Goal: Information Seeking & Learning: Learn about a topic

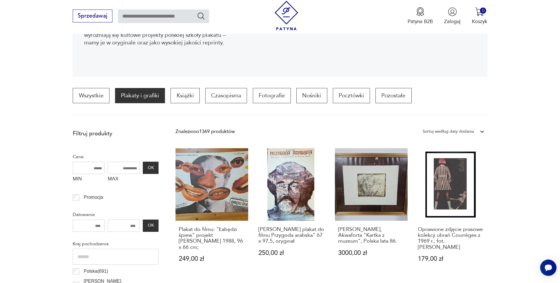
click at [450, 130] on div "Sortuj według daty dodania" at bounding box center [448, 132] width 51 height 8
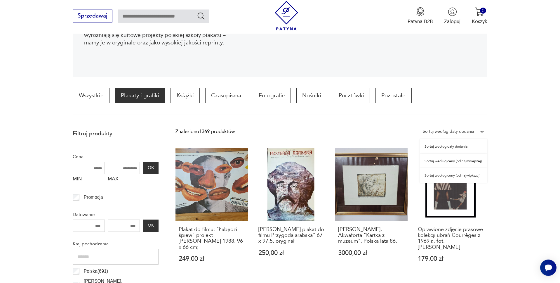
click at [463, 177] on div "Sortuj według ceny (od największej)" at bounding box center [453, 175] width 67 height 15
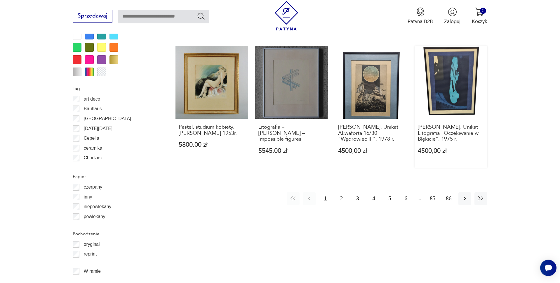
scroll to position [739, 0]
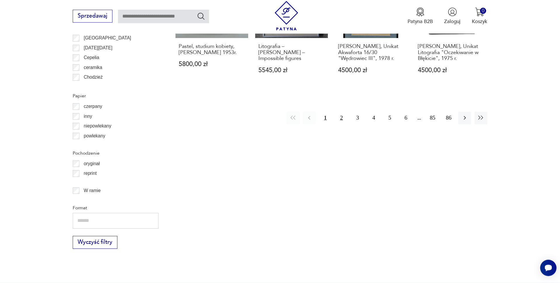
click at [342, 112] on button "2" at bounding box center [341, 118] width 13 height 13
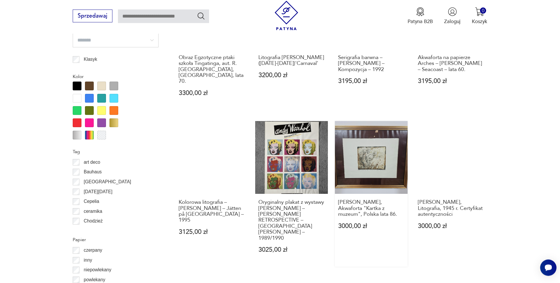
scroll to position [650, 0]
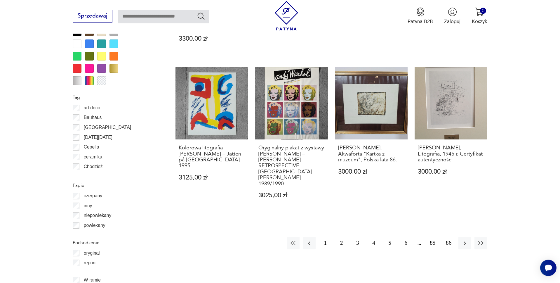
click at [354, 236] on button "3" at bounding box center [357, 242] width 13 height 13
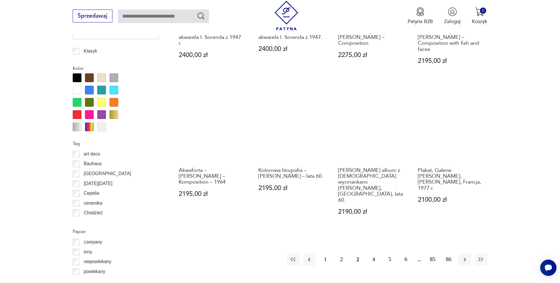
scroll to position [710, 0]
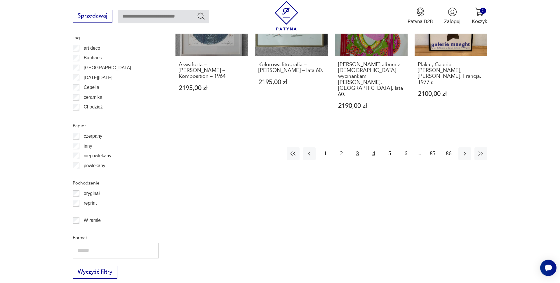
click at [376, 147] on button "4" at bounding box center [373, 153] width 13 height 13
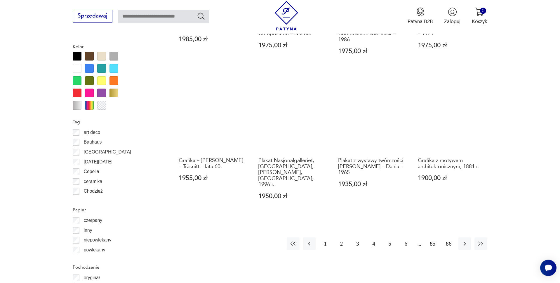
scroll to position [650, 0]
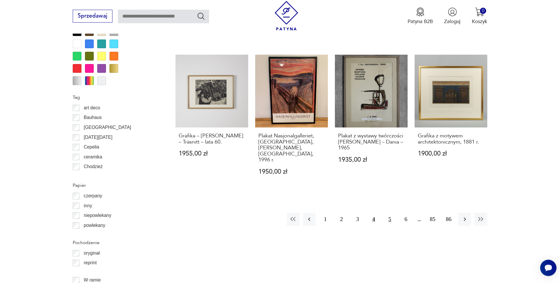
click at [391, 212] on button "5" at bounding box center [390, 218] width 13 height 13
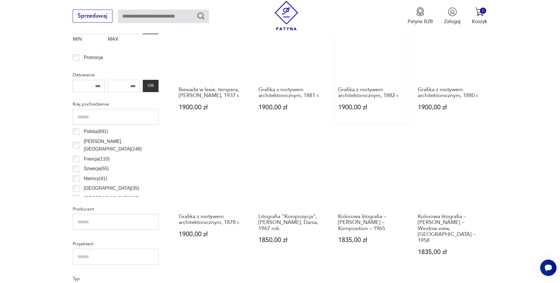
scroll to position [293, 0]
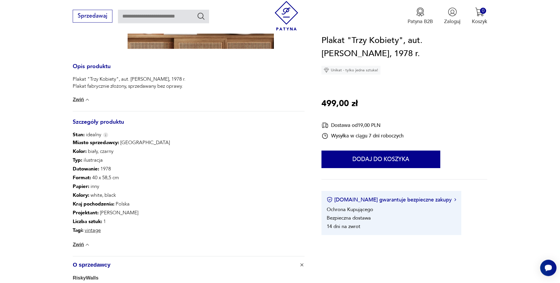
scroll to position [238, 0]
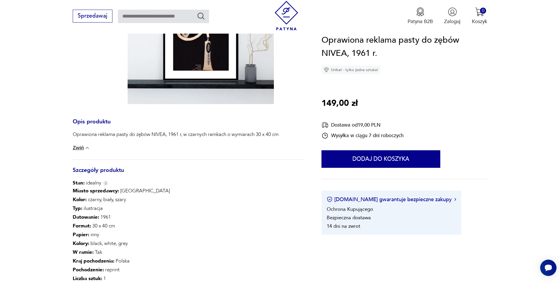
scroll to position [179, 0]
